Goal: Task Accomplishment & Management: Complete application form

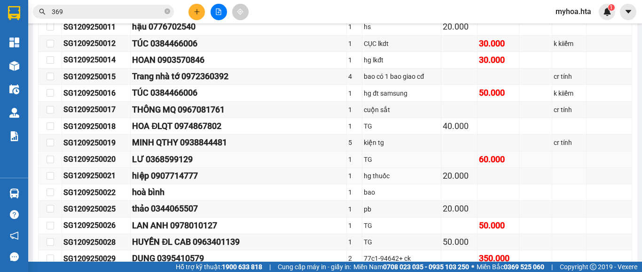
scroll to position [510, 0]
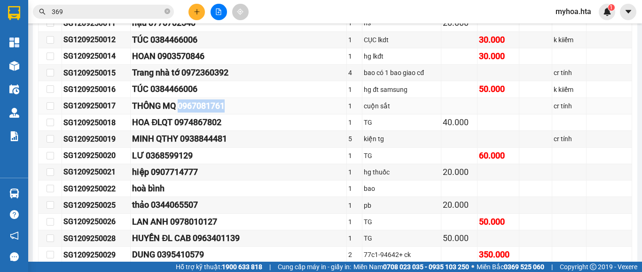
drag, startPoint x: 237, startPoint y: 110, endPoint x: 187, endPoint y: 114, distance: 50.4
click at [187, 113] on div "THÔNG MQ 0967081761" at bounding box center [238, 106] width 212 height 13
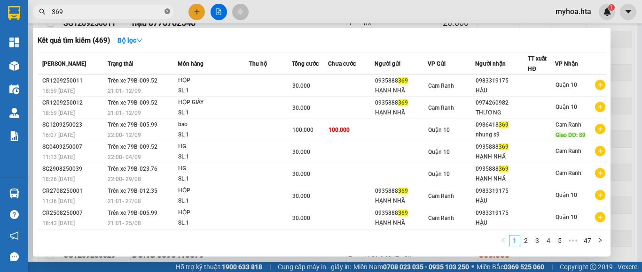
click at [168, 12] on icon "close-circle" at bounding box center [167, 11] width 6 height 6
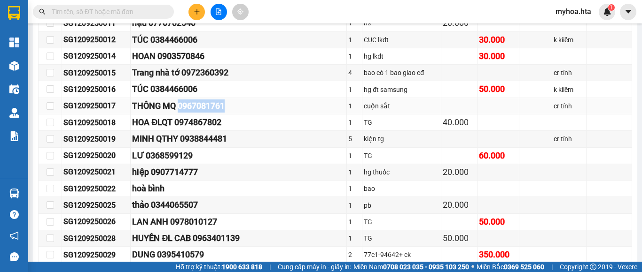
drag, startPoint x: 236, startPoint y: 116, endPoint x: 186, endPoint y: 111, distance: 51.0
click at [186, 111] on div "THÔNG MQ 0967081761" at bounding box center [238, 106] width 212 height 13
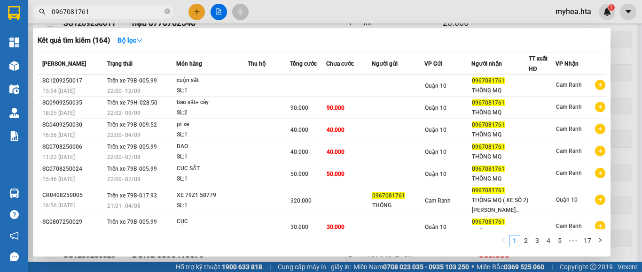
type input "0967081761"
click at [370, 4] on div at bounding box center [321, 136] width 642 height 272
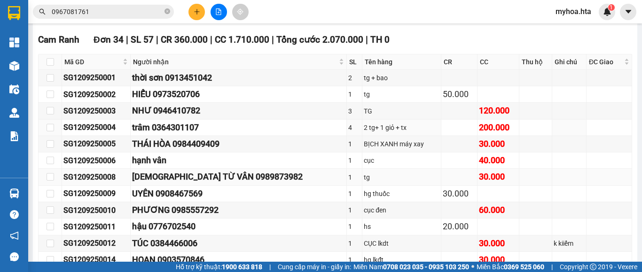
scroll to position [322, 0]
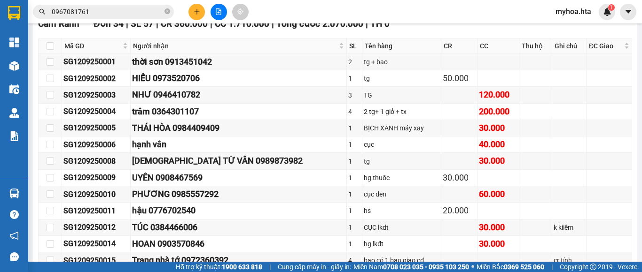
drag, startPoint x: 165, startPoint y: 8, endPoint x: 163, endPoint y: 35, distance: 26.4
click at [165, 8] on span at bounding box center [167, 12] width 6 height 9
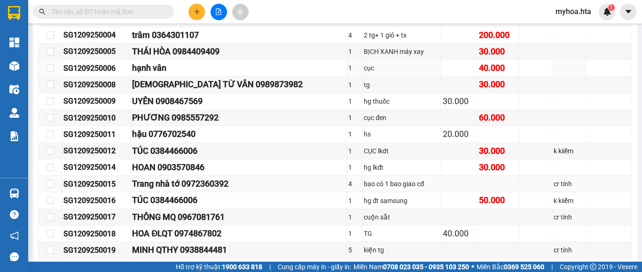
scroll to position [416, 0]
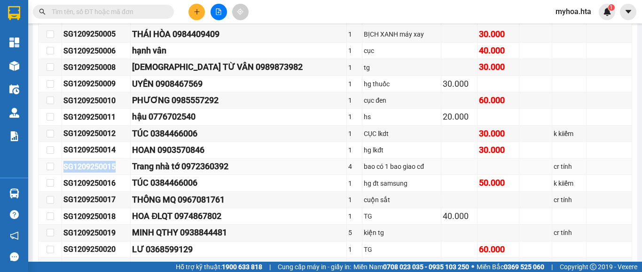
drag, startPoint x: 121, startPoint y: 174, endPoint x: 59, endPoint y: 175, distance: 61.6
click at [59, 175] on tr "SG1209250015 Trang nhà tớ 0972360392 4 bao có 1 bao giao cđ cr tính" at bounding box center [335, 167] width 593 height 16
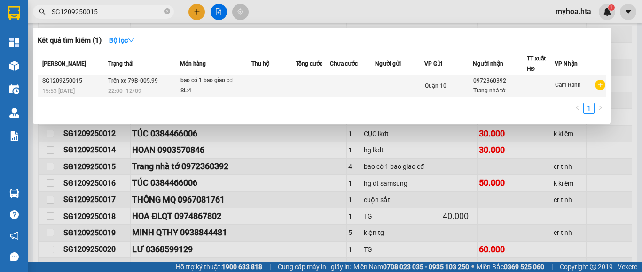
type input "SG1209250015"
click at [484, 84] on div "0972360392" at bounding box center [499, 81] width 53 height 10
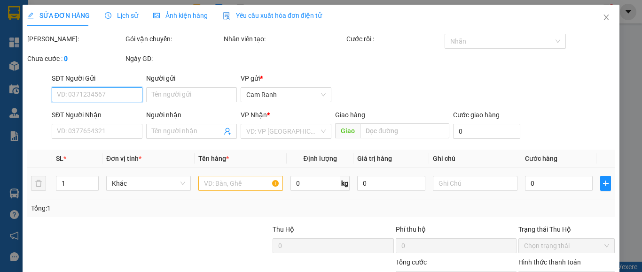
type input "0972360392"
type input "Trang nhà tớ"
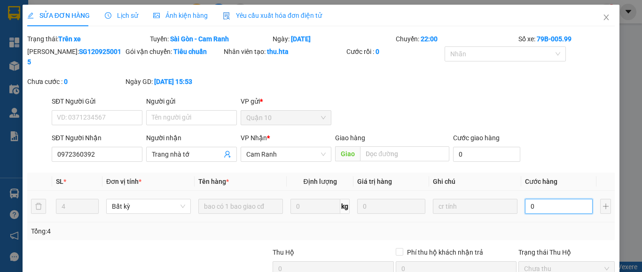
click at [561, 199] on input "0" at bounding box center [559, 206] width 68 height 15
type input "2"
type input "20"
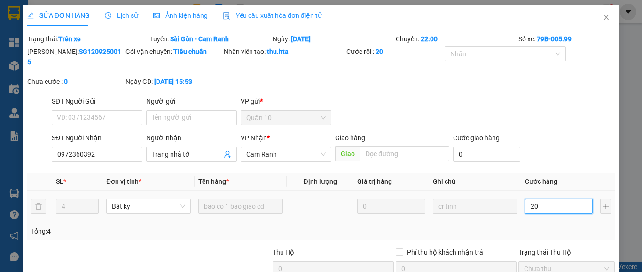
type input "20"
type input "200"
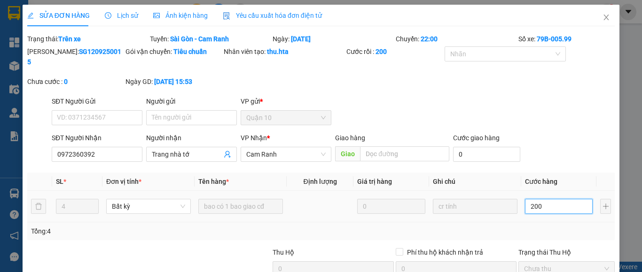
type input "200"
type input "200.000"
click at [541, 226] on div "Tổng: 4" at bounding box center [321, 231] width 580 height 10
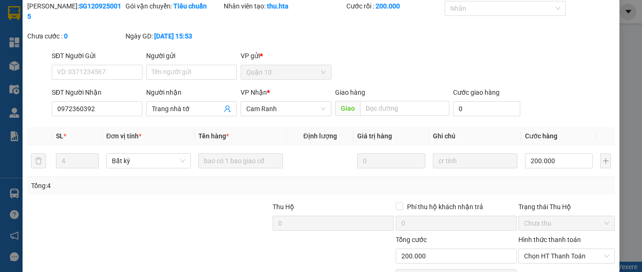
scroll to position [90, 0]
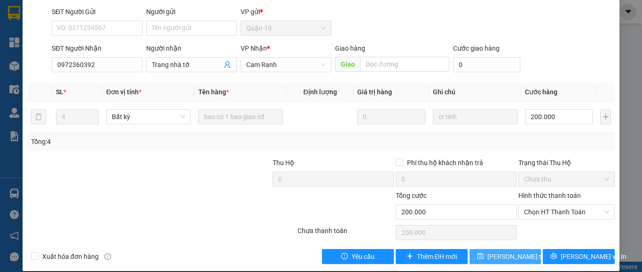
click at [507, 252] on span "[PERSON_NAME] thay đổi" at bounding box center [524, 257] width 75 height 10
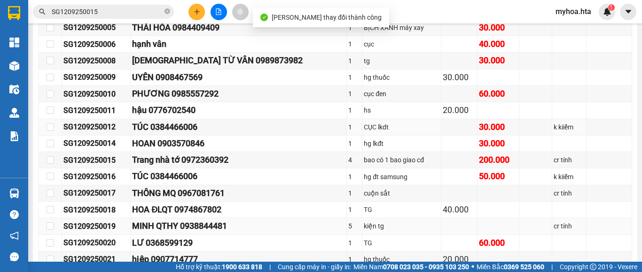
scroll to position [470, 0]
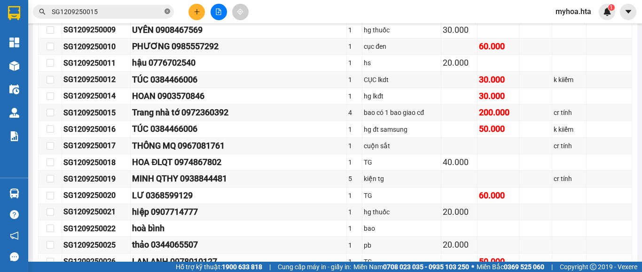
click at [166, 9] on icon "close-circle" at bounding box center [167, 11] width 6 height 6
drag, startPoint x: 122, startPoint y: 236, endPoint x: 48, endPoint y: 232, distance: 73.9
click at [48, 232] on tr "SG1209250022 hoà bình 1 bao" at bounding box center [335, 229] width 593 height 16
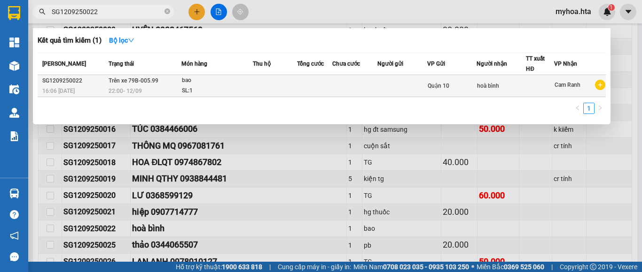
type input "SG1209250022"
click at [516, 88] on div "hoà bình" at bounding box center [501, 86] width 49 height 10
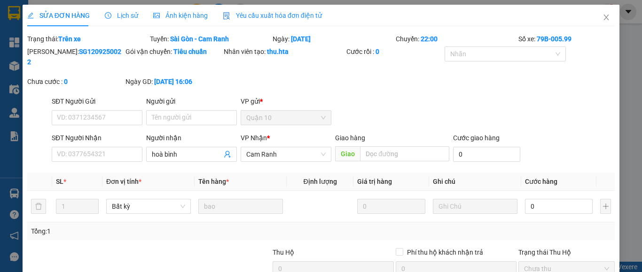
type input "hoà bình"
click at [575, 201] on input "0" at bounding box center [559, 206] width 68 height 15
type input "3"
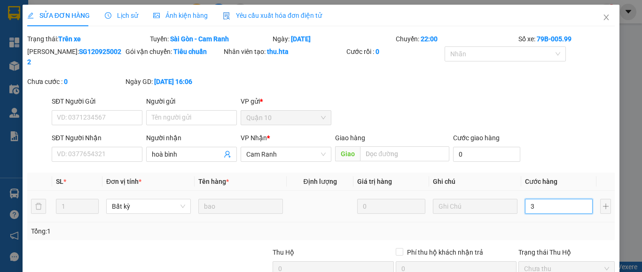
type input "30"
click at [546, 228] on div "Tổng: 1" at bounding box center [320, 232] width 587 height 18
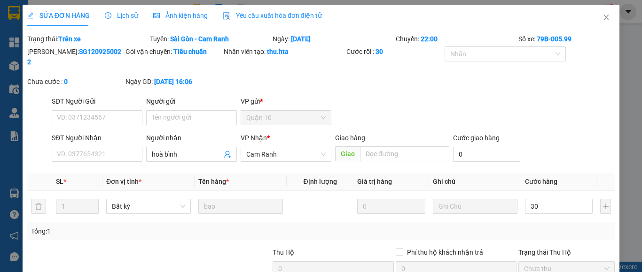
type input "30.000"
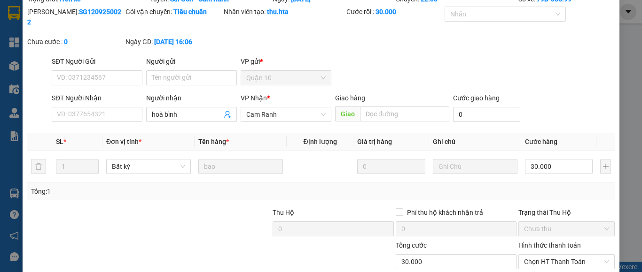
scroll to position [90, 0]
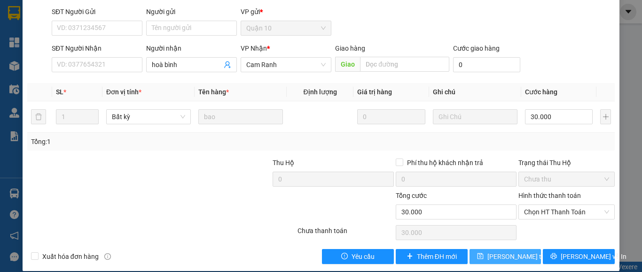
click at [516, 252] on span "[PERSON_NAME] thay đổi" at bounding box center [524, 257] width 75 height 10
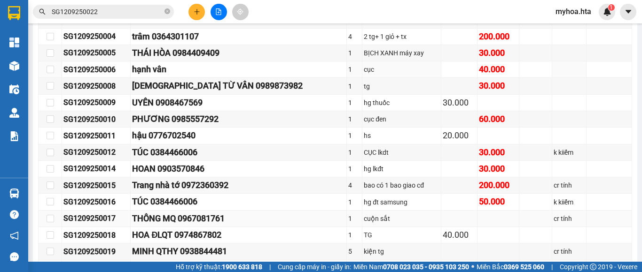
scroll to position [470, 0]
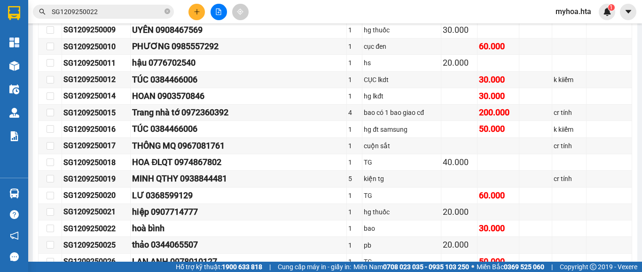
click at [149, 11] on input "SG1209250022" at bounding box center [107, 12] width 111 height 10
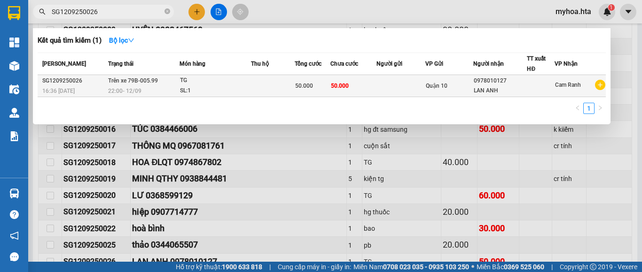
type input "SG1209250026"
click at [434, 84] on span "Quận 10" at bounding box center [437, 86] width 22 height 7
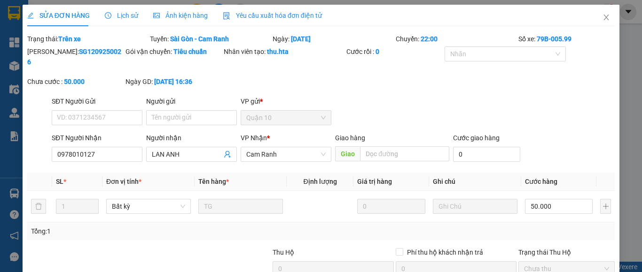
type input "0978010127"
type input "LAN ANH"
type input "50.000"
drag, startPoint x: 556, startPoint y: 192, endPoint x: 547, endPoint y: 167, distance: 26.5
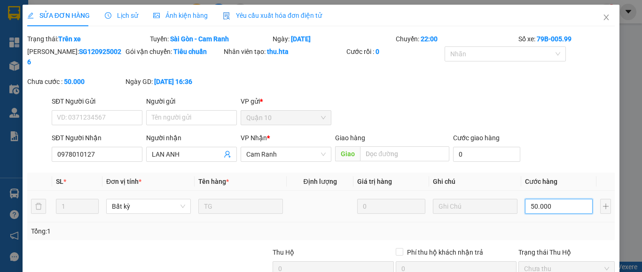
click at [555, 199] on input "50.000" at bounding box center [559, 206] width 68 height 15
type input "3"
type input "30"
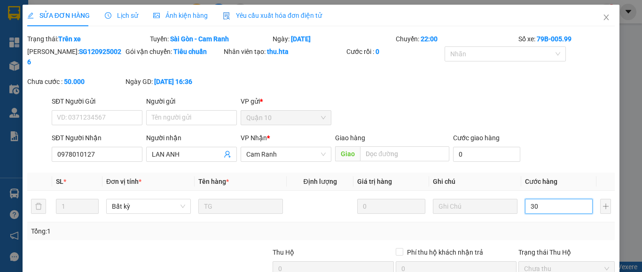
type input "30"
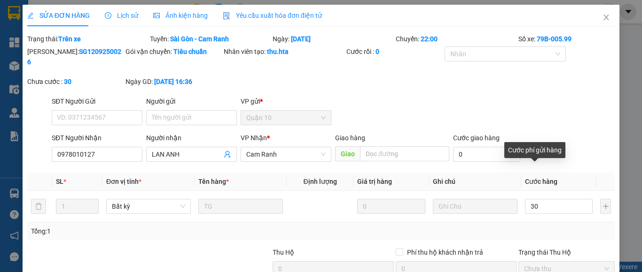
click at [570, 104] on div "SĐT Người Gửi VD: 0371234567 Người gửi Tên người gửi VP gửi * Quận 10" at bounding box center [333, 112] width 567 height 33
type input "30.000"
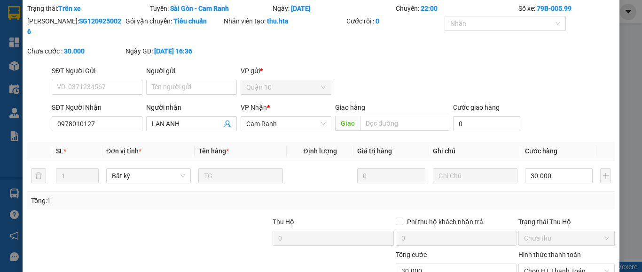
scroll to position [90, 0]
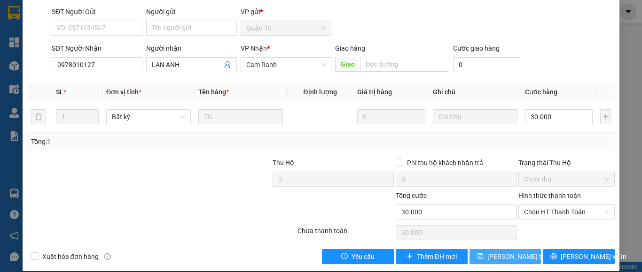
click at [498, 252] on span "[PERSON_NAME] thay đổi" at bounding box center [524, 257] width 75 height 10
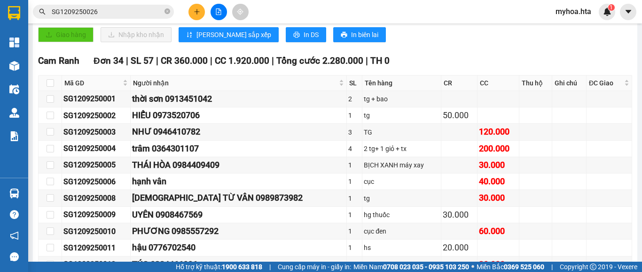
scroll to position [282, 0]
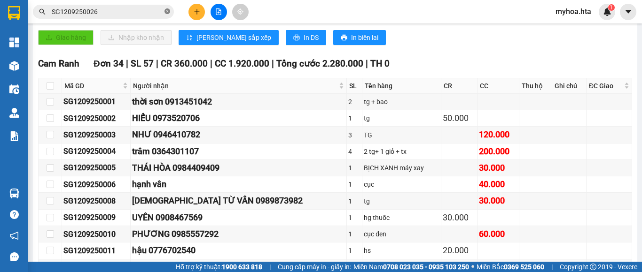
click at [166, 11] on icon "close-circle" at bounding box center [167, 11] width 6 height 6
drag, startPoint x: 119, startPoint y: 108, endPoint x: 63, endPoint y: 109, distance: 56.4
click at [63, 109] on td "SG1209250001" at bounding box center [96, 102] width 69 height 16
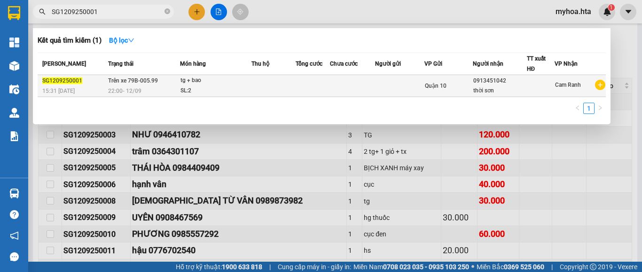
type input "SG1209250001"
click at [492, 89] on div "thời sơn" at bounding box center [499, 91] width 53 height 10
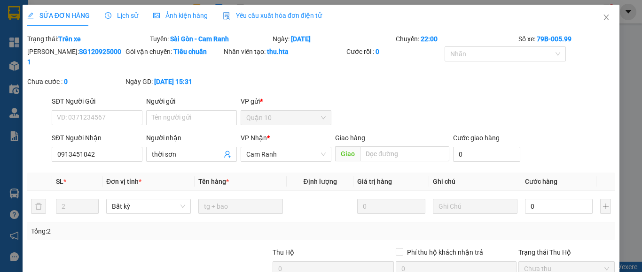
type input "0913451042"
type input "thời sơn"
click at [559, 199] on input "0" at bounding box center [559, 206] width 68 height 15
type input "01"
type input "1"
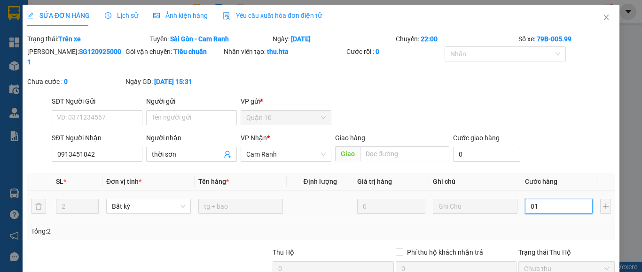
type input "1"
type input "010"
type input "10"
type input "0.100"
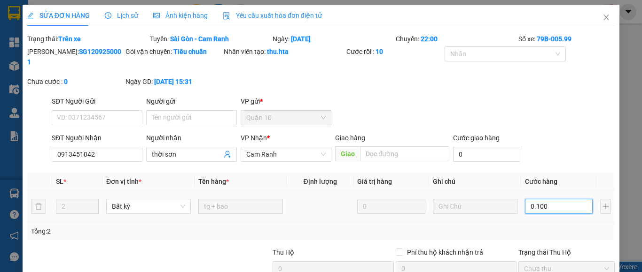
type input "100"
type input "0.100"
type input "100.000"
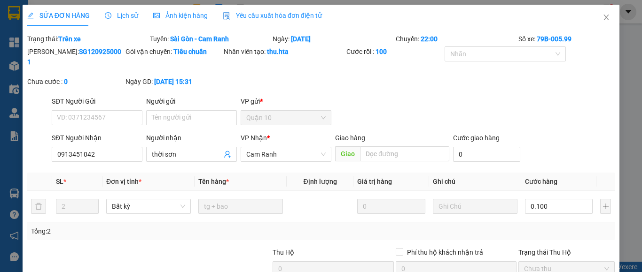
type input "100.000"
click at [539, 234] on div "Total Paid Fee 0 Total UnPaid Fee 0 Cash Collection Total Fee Trạng thái: Trên …" at bounding box center [320, 194] width 587 height 320
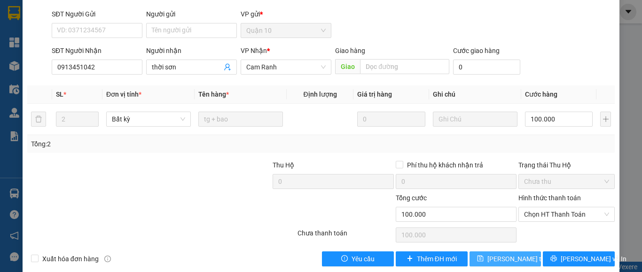
scroll to position [90, 0]
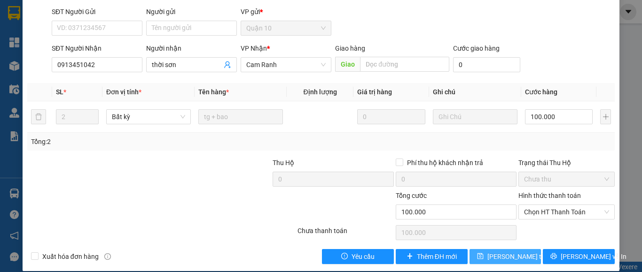
click at [519, 252] on span "[PERSON_NAME] thay đổi" at bounding box center [524, 257] width 75 height 10
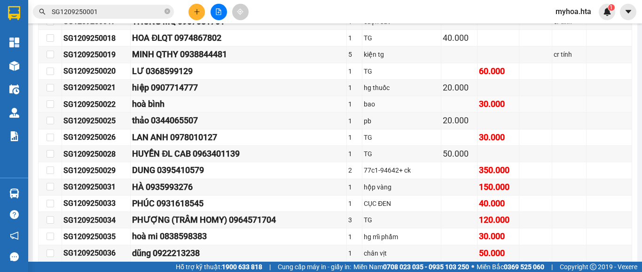
scroll to position [611, 0]
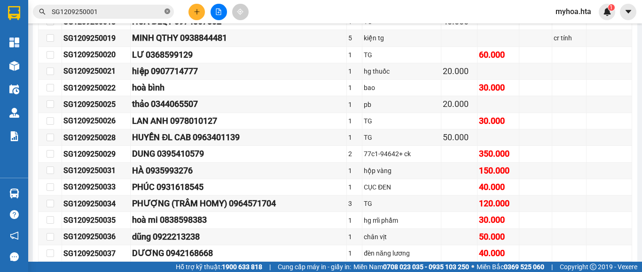
click at [170, 10] on icon "close-circle" at bounding box center [167, 11] width 6 height 6
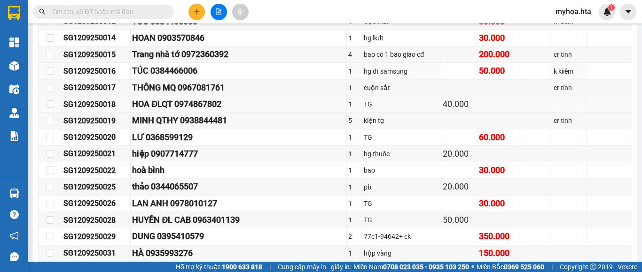
scroll to position [517, 0]
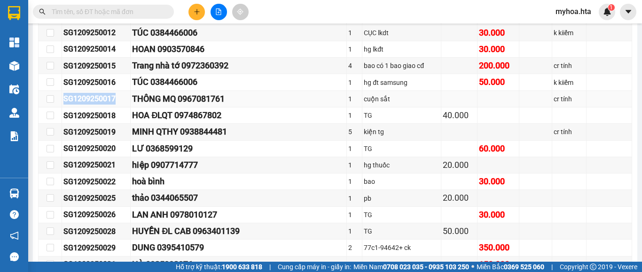
drag, startPoint x: 116, startPoint y: 105, endPoint x: 65, endPoint y: 106, distance: 50.3
click at [65, 105] on div "SG1209250017" at bounding box center [95, 99] width 65 height 12
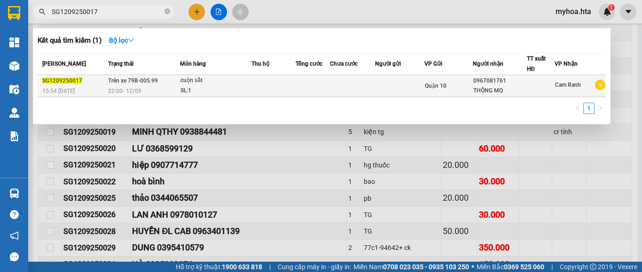
type input "SG1209250017"
click at [487, 81] on div "0967081761" at bounding box center [499, 81] width 53 height 10
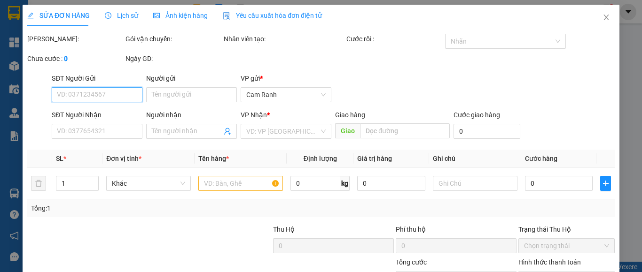
type input "0967081761"
type input "THÔNG MQ"
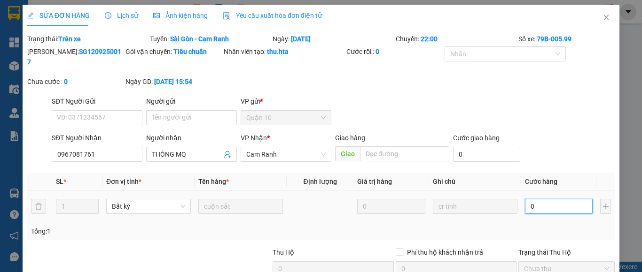
type input "1"
type input "15"
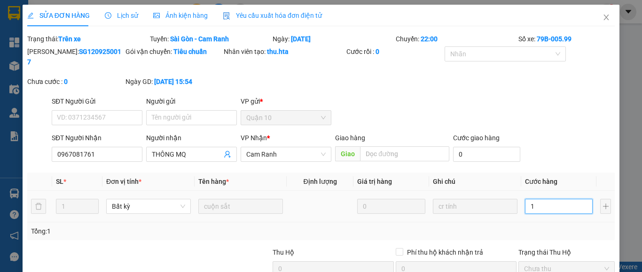
type input "15"
type input "150"
type input "150.000"
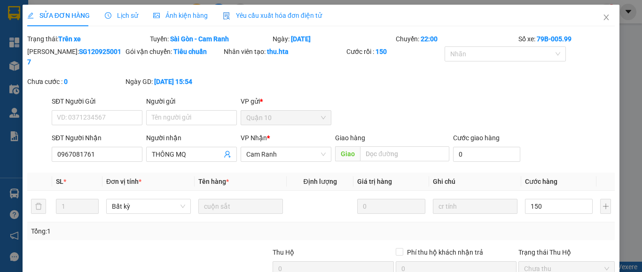
type input "150.000"
click at [535, 226] on div "Tổng: 1" at bounding box center [321, 231] width 580 height 10
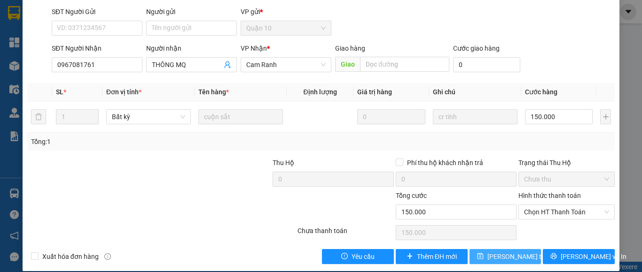
click at [513, 252] on span "[PERSON_NAME] thay đổi" at bounding box center [524, 257] width 75 height 10
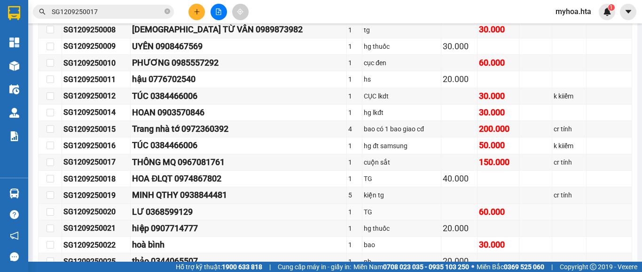
scroll to position [470, 0]
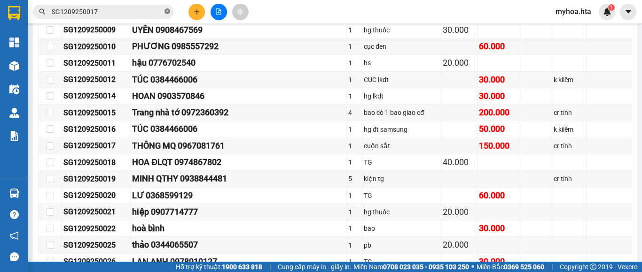
click at [166, 11] on icon "close-circle" at bounding box center [167, 11] width 6 height 6
drag, startPoint x: 122, startPoint y: 187, endPoint x: 62, endPoint y: 182, distance: 60.4
click at [62, 182] on td "SG1209250019" at bounding box center [96, 179] width 69 height 16
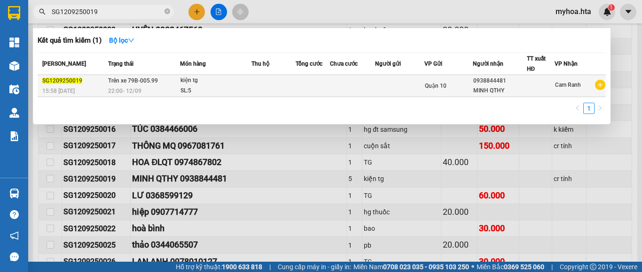
type input "SG1209250019"
click at [508, 85] on div "0938844481" at bounding box center [499, 81] width 53 height 10
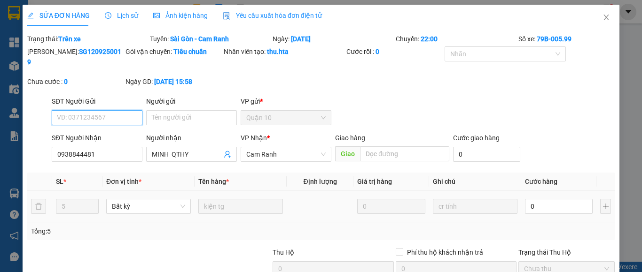
type input "0938844481"
type input "MINH QTHY"
type input "2"
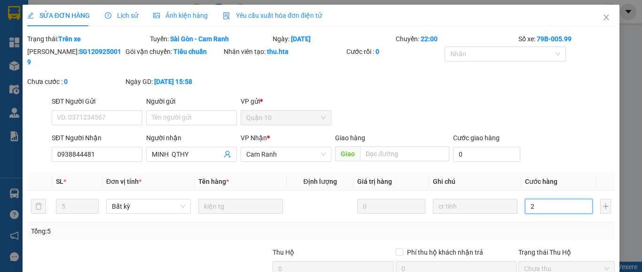
type input "25"
type input "250"
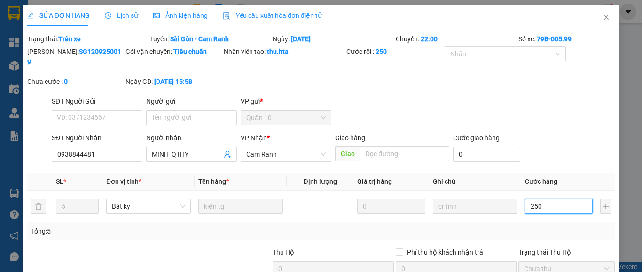
type input "250"
type input "250.000"
click at [529, 226] on div "Tổng: 5" at bounding box center [321, 231] width 580 height 10
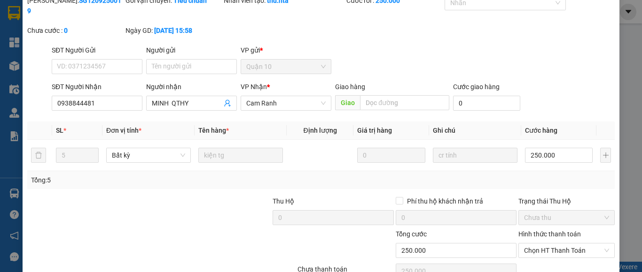
scroll to position [90, 0]
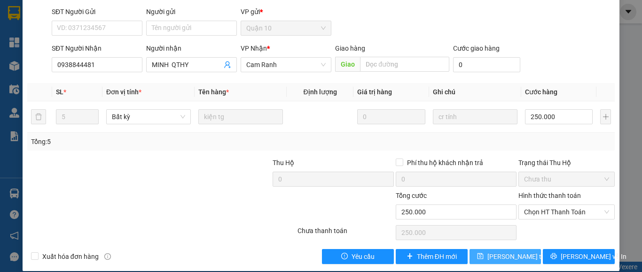
click at [508, 252] on span "[PERSON_NAME] thay đổi" at bounding box center [524, 257] width 75 height 10
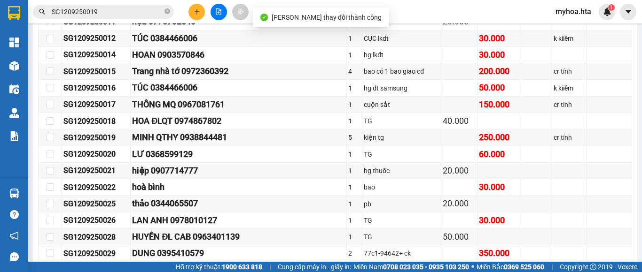
scroll to position [517, 0]
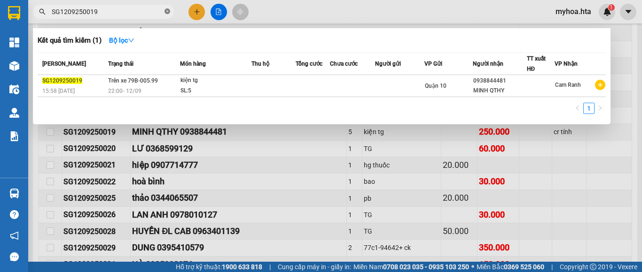
click at [168, 12] on icon "close-circle" at bounding box center [167, 11] width 6 height 6
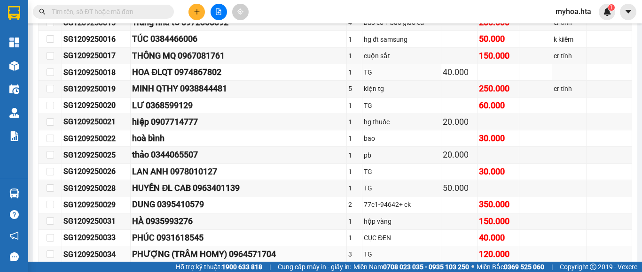
scroll to position [658, 0]
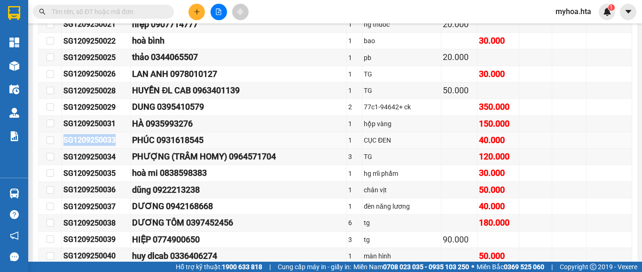
drag, startPoint x: 124, startPoint y: 148, endPoint x: 65, endPoint y: 143, distance: 58.5
click at [65, 143] on div "SG1209250033" at bounding box center [95, 140] width 65 height 12
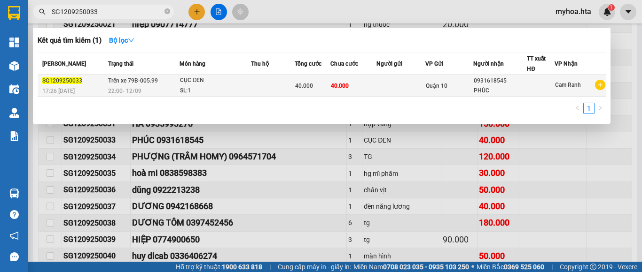
type input "SG1209250033"
click at [497, 93] on div "PHÚC" at bounding box center [500, 91] width 53 height 10
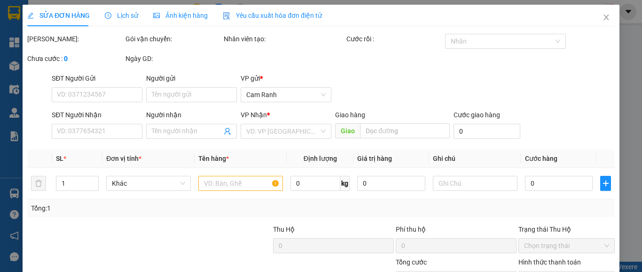
type input "0931618545"
type input "PHÚC"
type input "40.000"
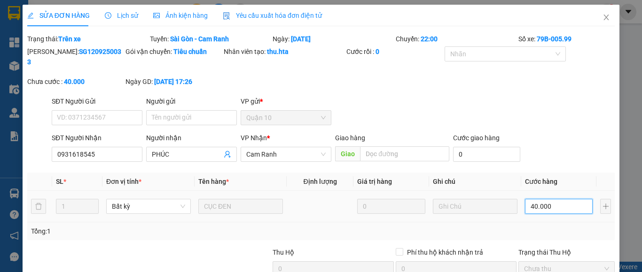
drag, startPoint x: 568, startPoint y: 197, endPoint x: 565, endPoint y: 188, distance: 9.1
click at [568, 199] on input "40.000" at bounding box center [559, 206] width 68 height 15
type input "3"
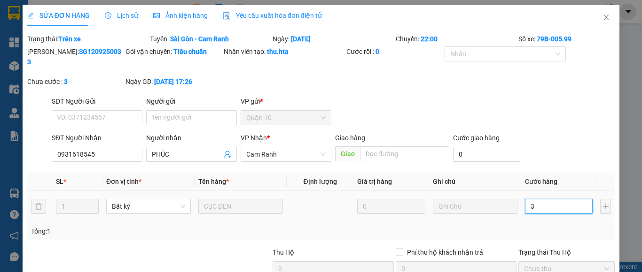
type input "30"
type input "30.000"
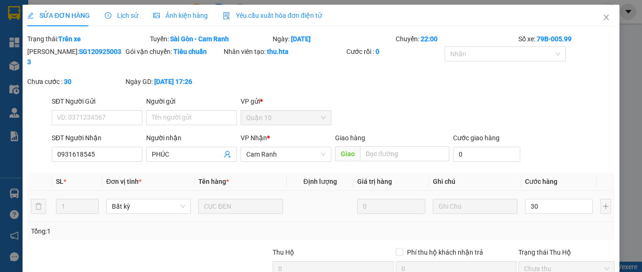
type input "30.000"
click at [557, 226] on div "Tổng: 1" at bounding box center [321, 231] width 580 height 10
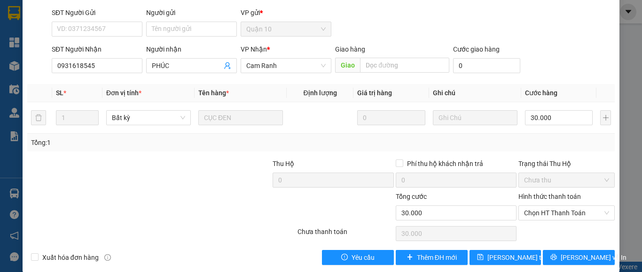
scroll to position [90, 0]
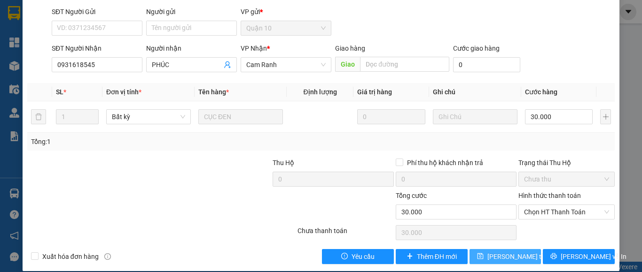
click at [514, 252] on span "[PERSON_NAME] thay đổi" at bounding box center [524, 257] width 75 height 10
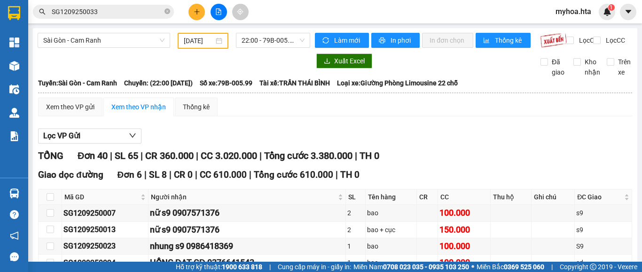
click at [163, 12] on span "SG1209250033" at bounding box center [103, 12] width 141 height 14
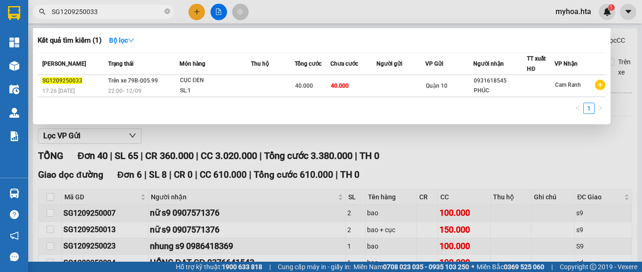
click at [488, 148] on div at bounding box center [321, 136] width 642 height 272
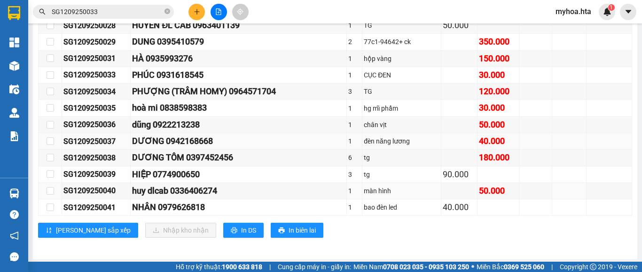
scroll to position [732, 0]
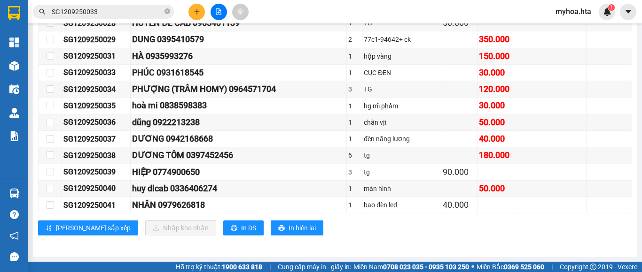
click at [509, 226] on div "[PERSON_NAME] sắp xếp Nhập kho nhận In DS In biên lai" at bounding box center [335, 228] width 594 height 15
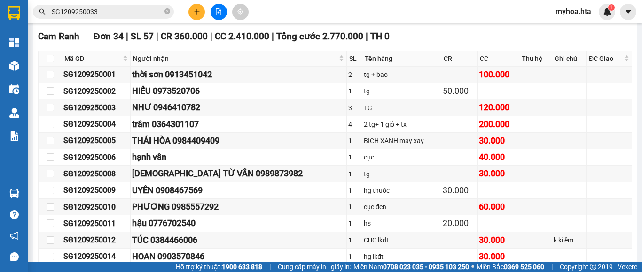
scroll to position [0, 0]
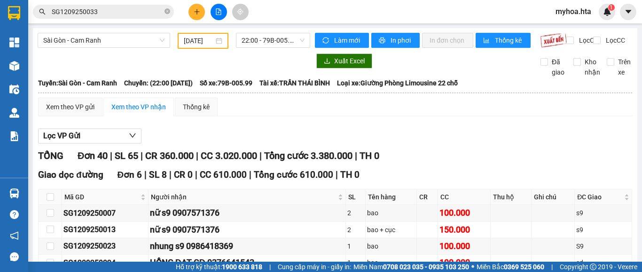
click at [263, 36] on span "22:00 - 79B-005.99" at bounding box center [272, 40] width 63 height 14
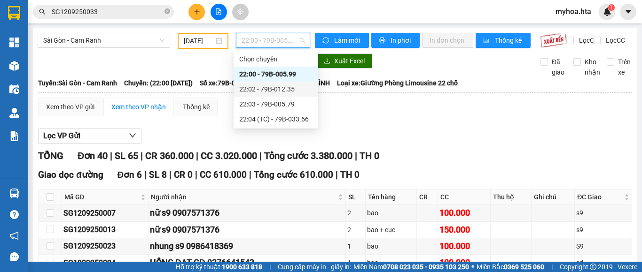
click at [299, 93] on div "22:02 - 79B-012.35" at bounding box center [275, 89] width 73 height 10
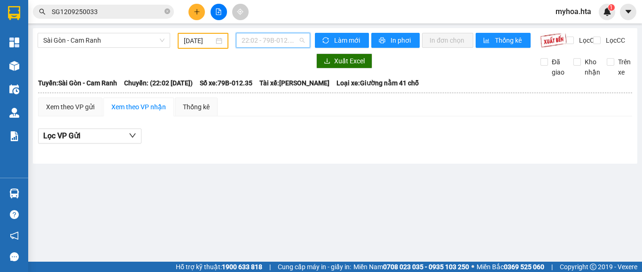
click at [288, 40] on span "22:02 - 79B-012.35" at bounding box center [272, 40] width 63 height 14
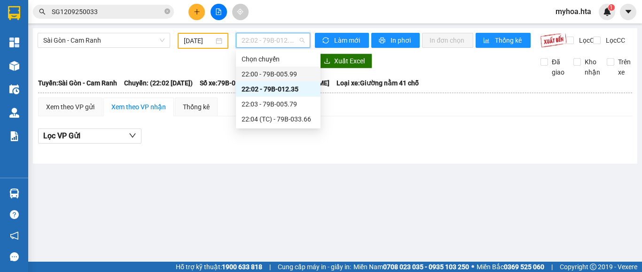
click at [277, 75] on div "22:00 - 79B-005.99" at bounding box center [277, 74] width 73 height 10
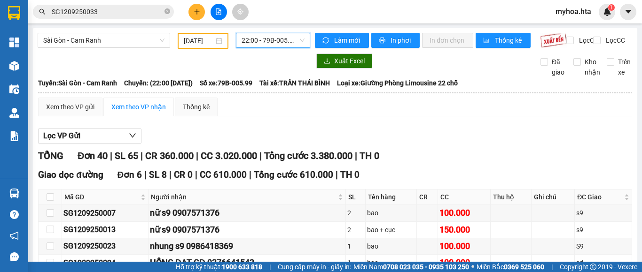
click at [278, 40] on span "22:00 - 79B-005.99" at bounding box center [272, 40] width 63 height 14
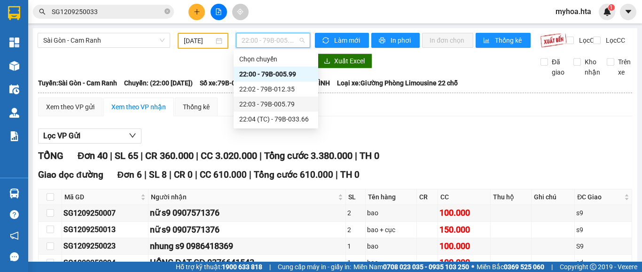
click at [280, 103] on div "22:03 - 79B-005.79" at bounding box center [275, 104] width 73 height 10
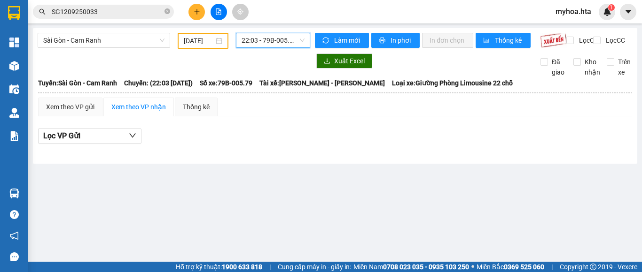
click at [281, 39] on span "22:03 - 79B-005.79" at bounding box center [272, 40] width 63 height 14
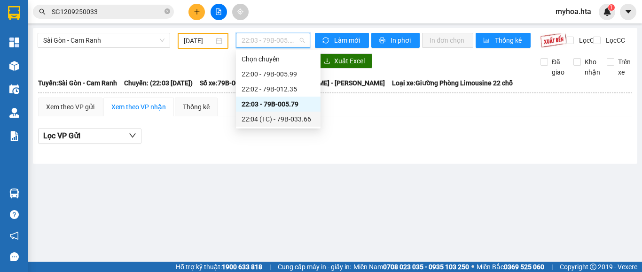
click at [284, 119] on div "22:04 (TC) - 79B-033.66" at bounding box center [277, 119] width 73 height 10
